Goal: Check status: Verify the current state of an ongoing process or item

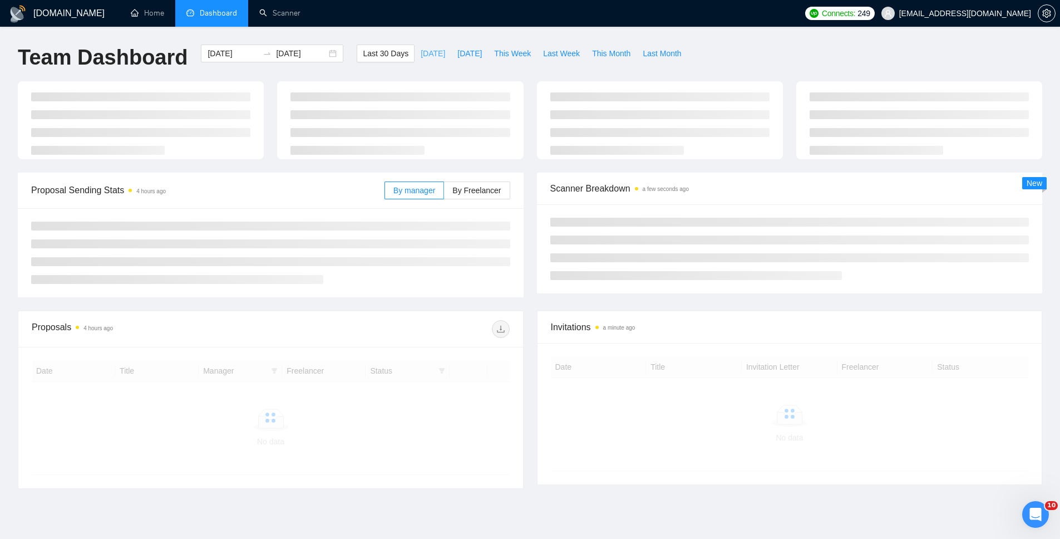
click at [421, 49] on span "[DATE]" at bounding box center [433, 53] width 24 height 12
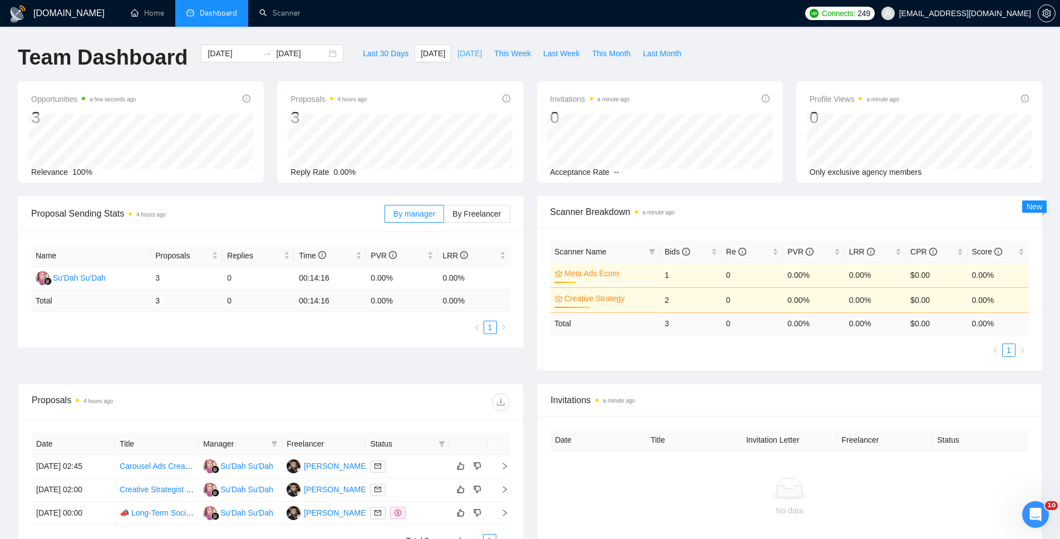
click at [461, 56] on span "[DATE]" at bounding box center [470, 53] width 24 height 12
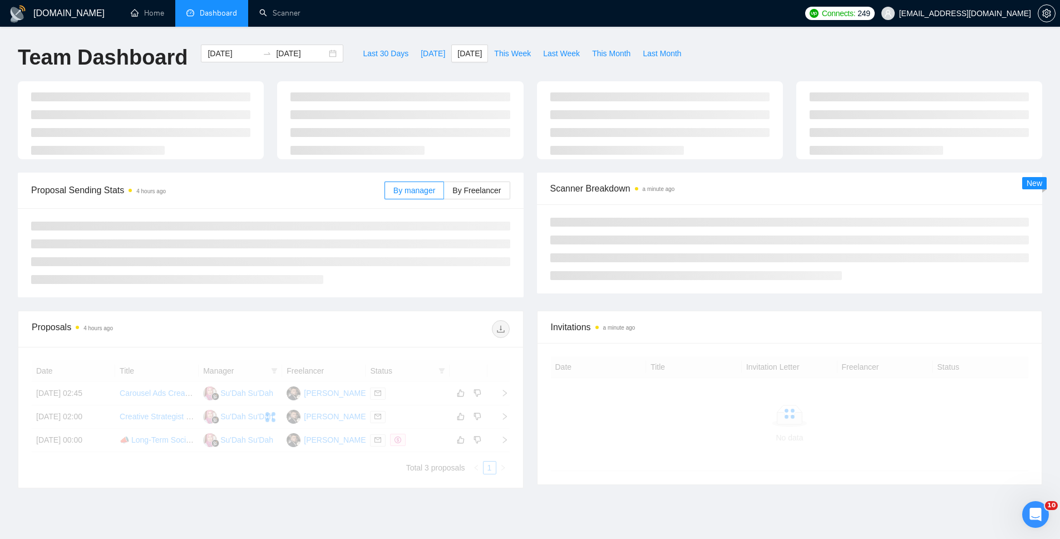
type input "[DATE]"
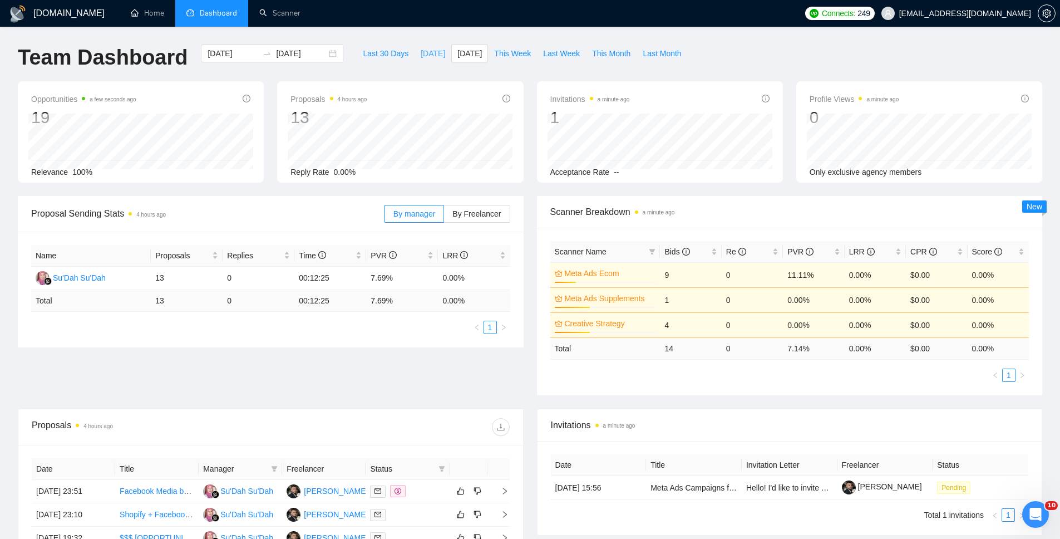
click at [426, 59] on span "[DATE]" at bounding box center [433, 53] width 24 height 12
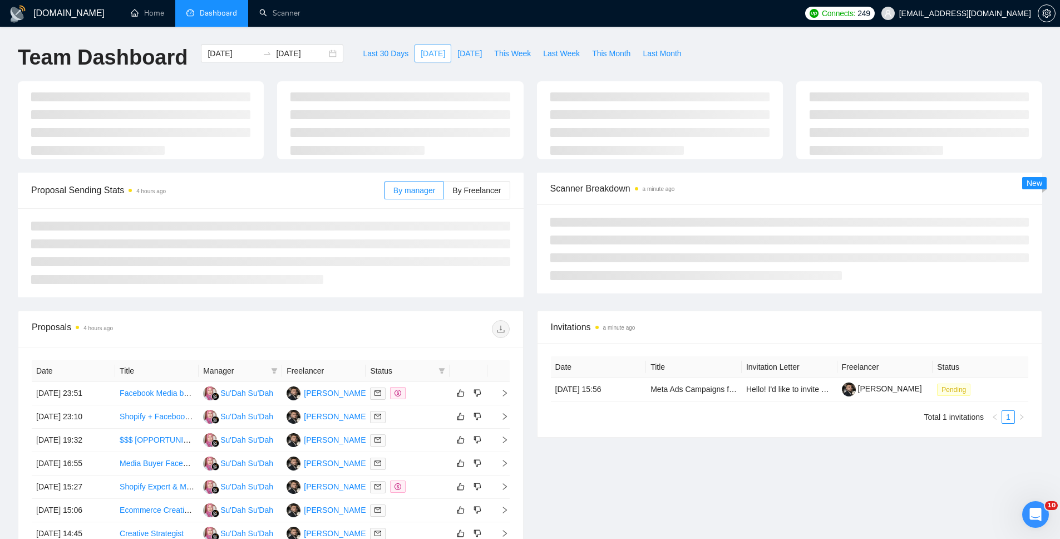
type input "[DATE]"
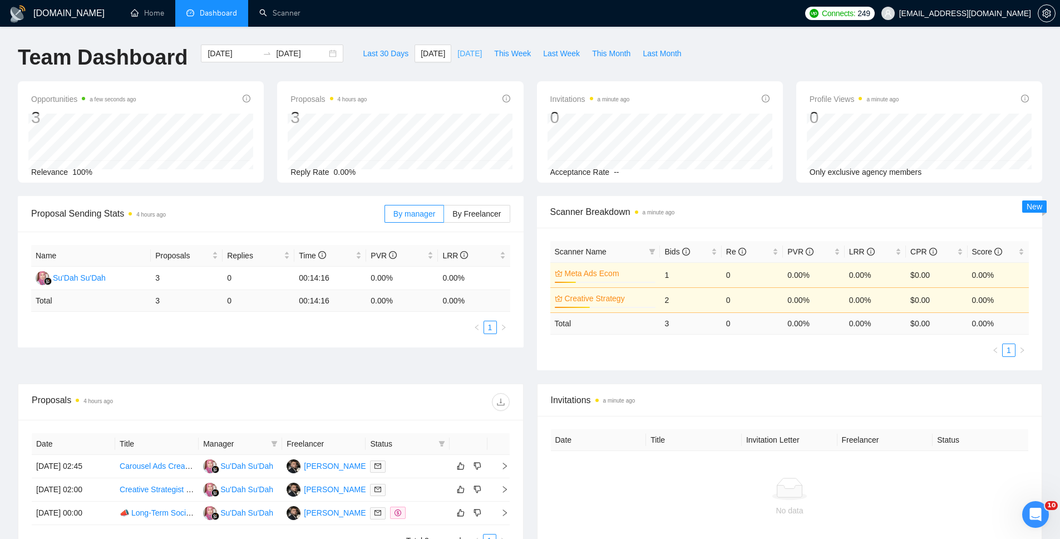
click at [473, 50] on span "[DATE]" at bounding box center [470, 53] width 24 height 12
type input "[DATE]"
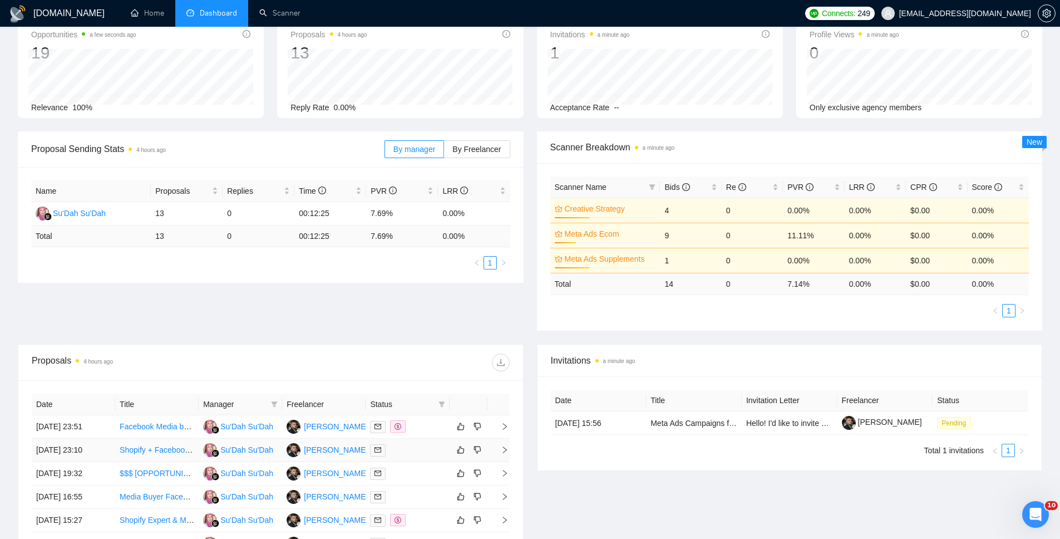
scroll to position [113, 0]
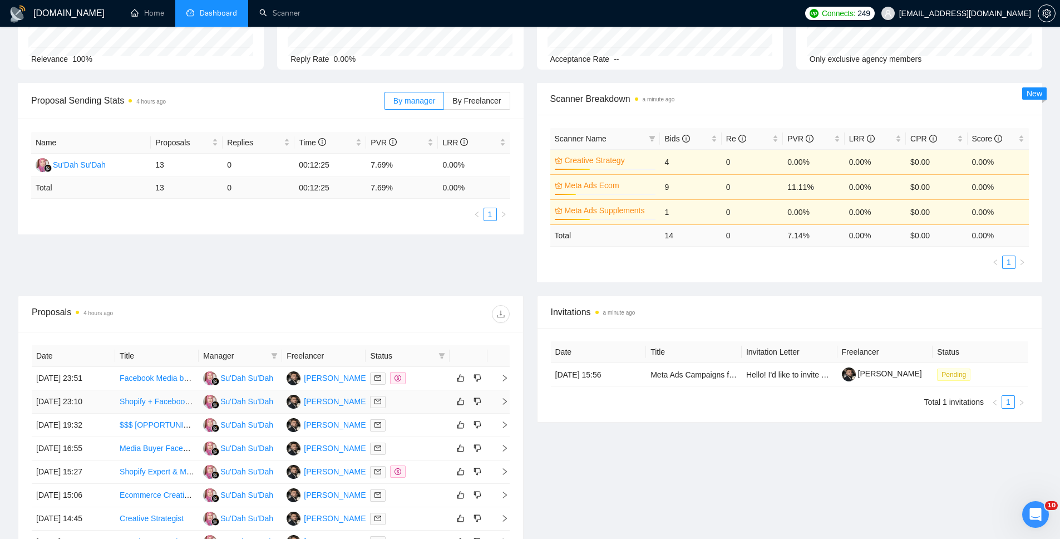
click at [505, 402] on icon "right" at bounding box center [505, 401] width 4 height 7
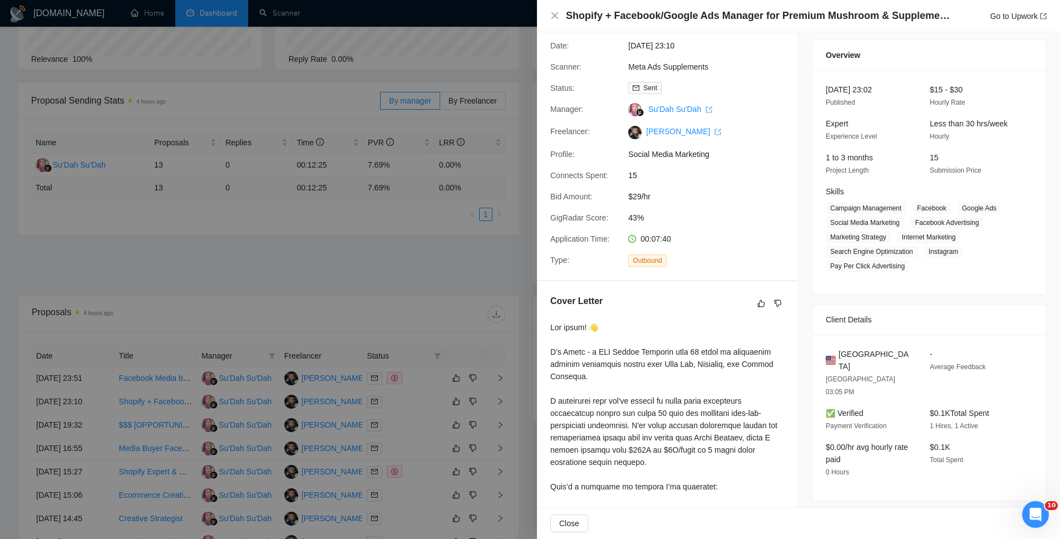
scroll to position [0, 0]
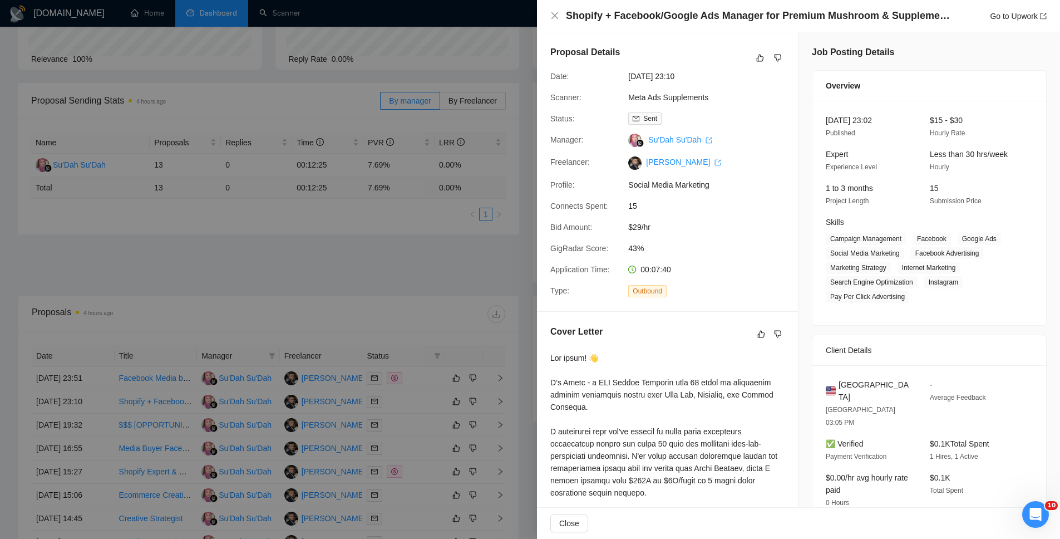
click at [459, 264] on div at bounding box center [530, 269] width 1060 height 539
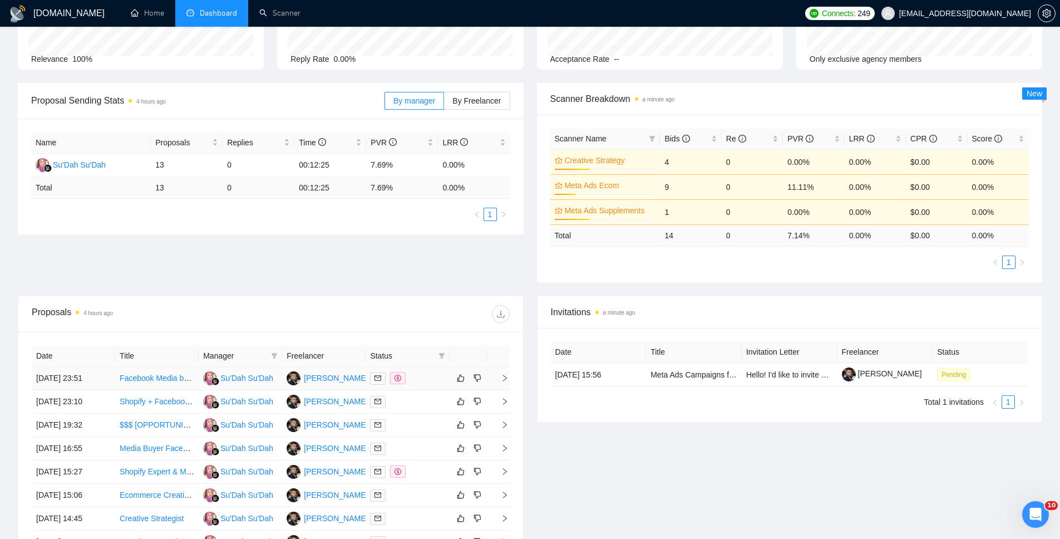
click at [504, 375] on icon "right" at bounding box center [505, 378] width 8 height 8
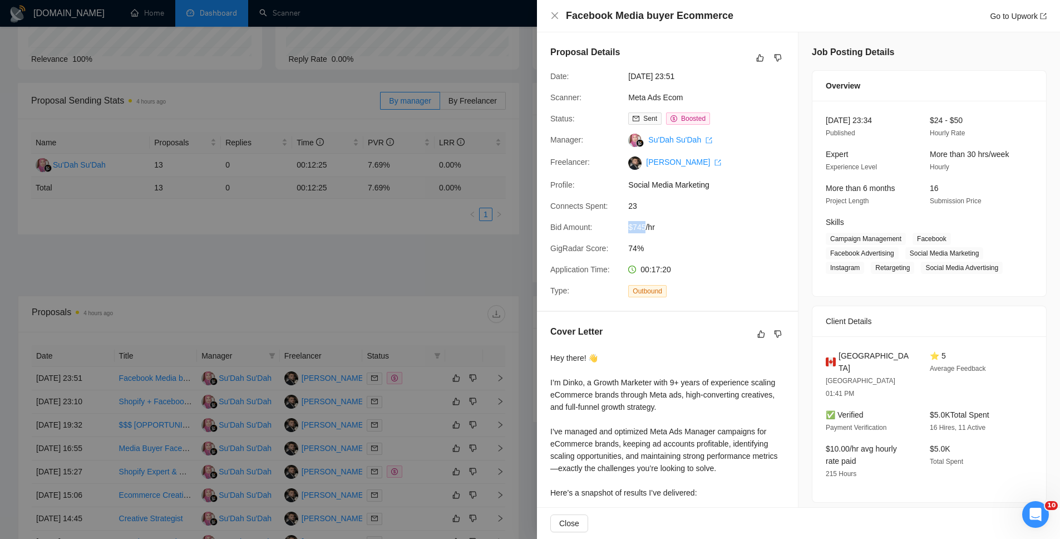
drag, startPoint x: 628, startPoint y: 231, endPoint x: 615, endPoint y: 232, distance: 13.9
click at [615, 232] on div "Bid Amount: $745/hr" at bounding box center [663, 227] width 234 height 12
click at [703, 241] on div "Proposal Details Date: [DATE] 23:51 Scanner: Meta Ads Ecom Status: Sent Boosted…" at bounding box center [667, 171] width 261 height 278
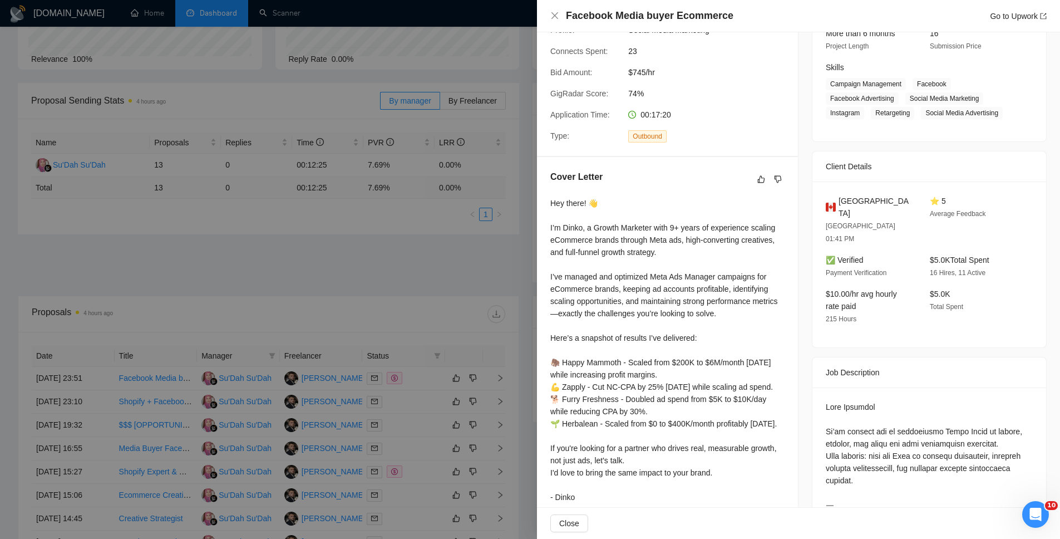
scroll to position [406, 0]
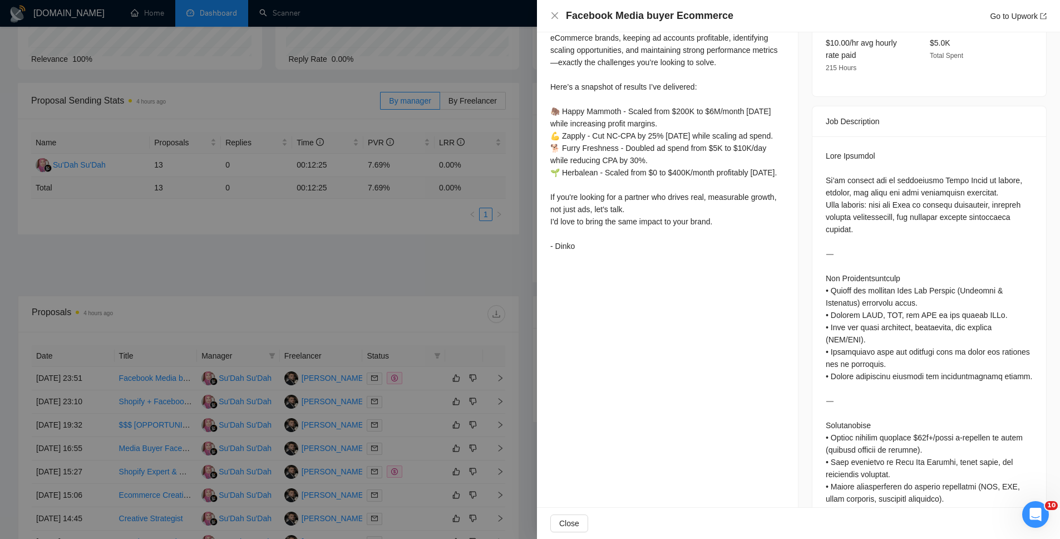
drag, startPoint x: 424, startPoint y: 261, endPoint x: 440, endPoint y: 259, distance: 15.7
click at [425, 262] on div at bounding box center [530, 269] width 1060 height 539
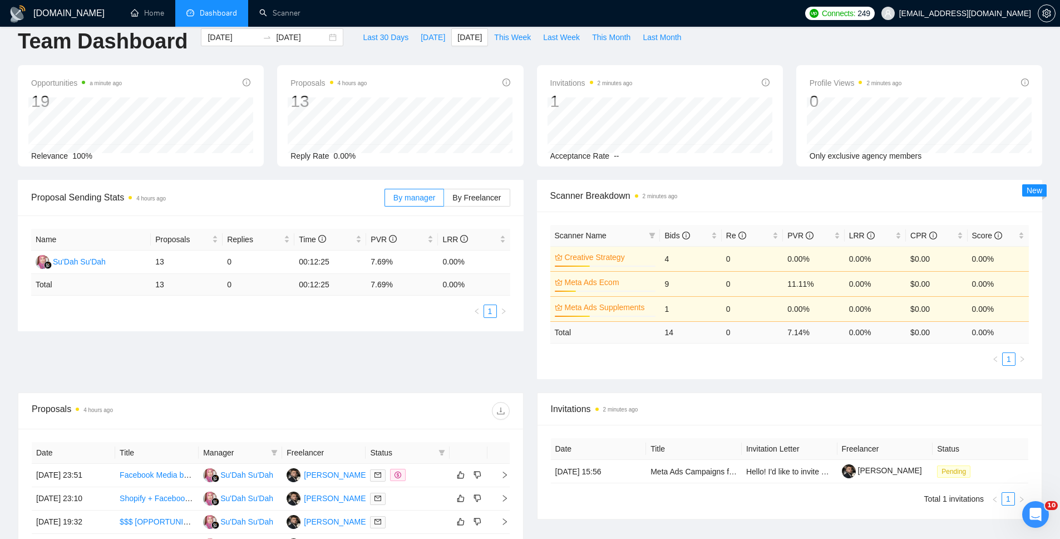
scroll to position [0, 0]
